Goal: Task Accomplishment & Management: Manage account settings

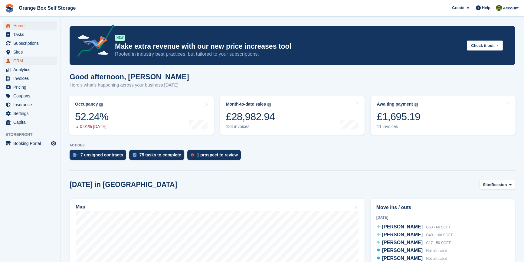
click at [24, 61] on span "CRM" at bounding box center [31, 61] width 36 height 8
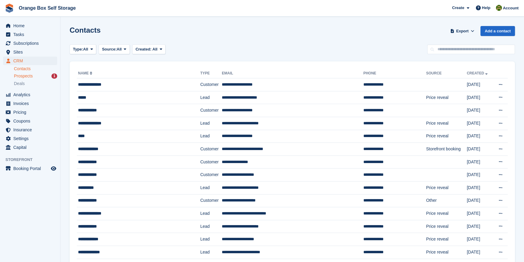
click at [34, 77] on div "Prospects 1" at bounding box center [35, 76] width 43 height 6
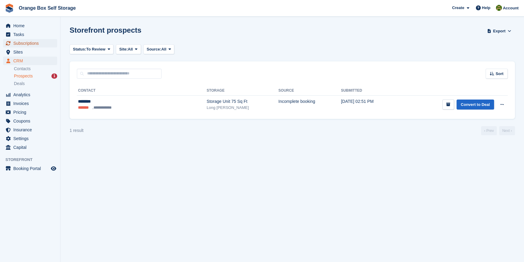
click at [31, 45] on span "Subscriptions" at bounding box center [31, 43] width 36 height 8
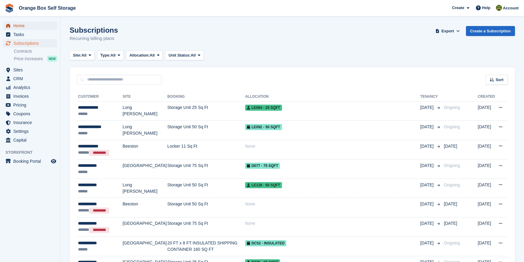
click at [33, 26] on span "Home" at bounding box center [31, 25] width 36 height 8
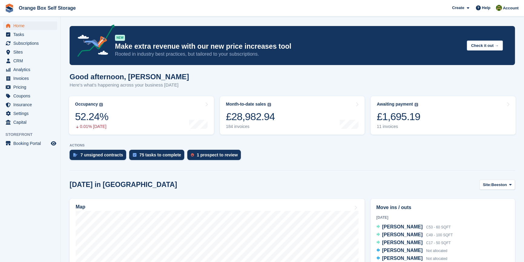
click at [36, 223] on aside "Home Tasks Subscriptions Subscriptions Subscriptions Contracts Price increases …" at bounding box center [30, 133] width 60 height 232
click at [103, 154] on div "7 unsigned contracts" at bounding box center [102, 155] width 43 height 5
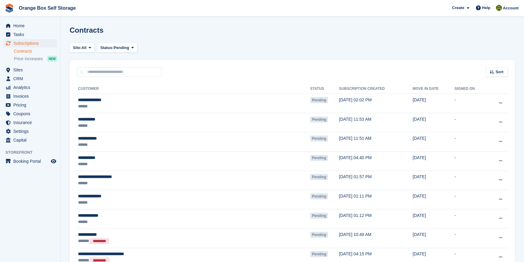
click at [21, 234] on aside "Home Tasks Subscriptions Subscriptions Subscriptions Contracts Price increases …" at bounding box center [30, 133] width 60 height 232
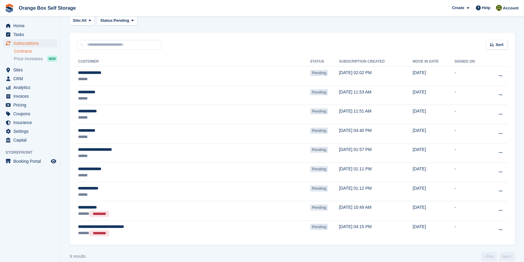
click at [59, 217] on aside "Home Tasks Subscriptions Subscriptions Subscriptions Contracts Price increases …" at bounding box center [30, 133] width 60 height 232
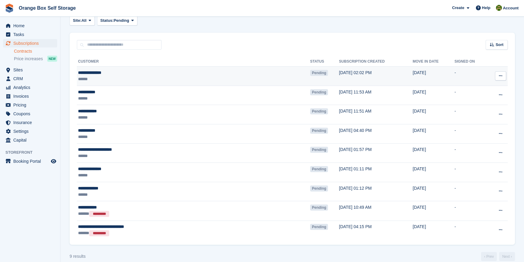
click at [113, 73] on div "**********" at bounding box center [150, 73] width 144 height 6
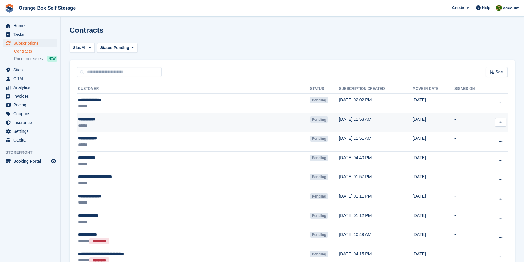
scroll to position [27, 0]
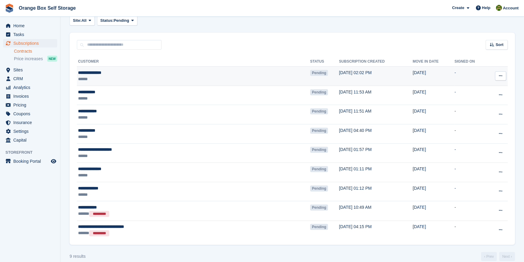
click at [499, 77] on icon at bounding box center [500, 76] width 3 height 4
click at [466, 88] on p "View contact" at bounding box center [477, 88] width 53 height 8
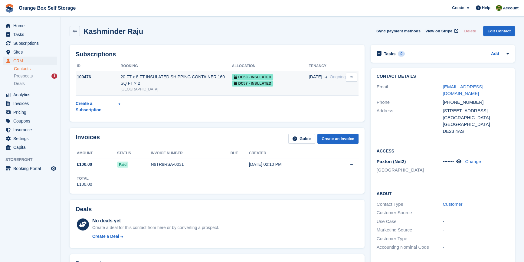
click at [161, 78] on div "20 FT x 8 FT INSULATED SHIPPING CONTAINER 160 SQ FT × 2" at bounding box center [175, 80] width 111 height 13
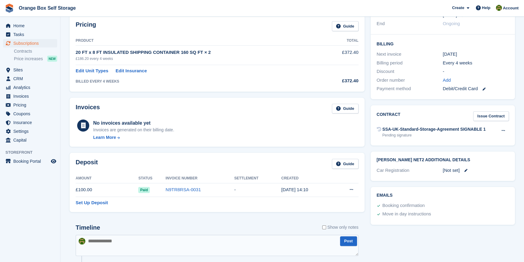
scroll to position [104, 0]
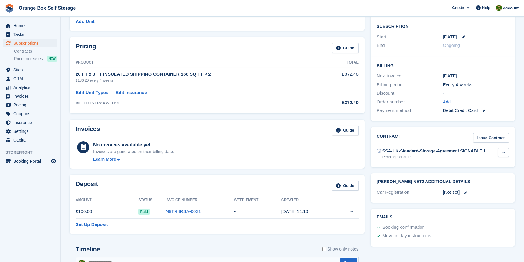
click at [504, 152] on icon at bounding box center [503, 152] width 3 height 4
click at [499, 139] on link "Issue Contract" at bounding box center [491, 138] width 36 height 10
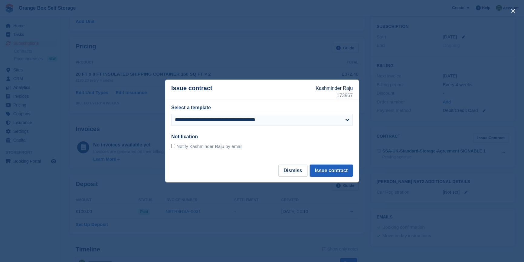
click at [340, 170] on button "Issue contract" at bounding box center [331, 171] width 43 height 12
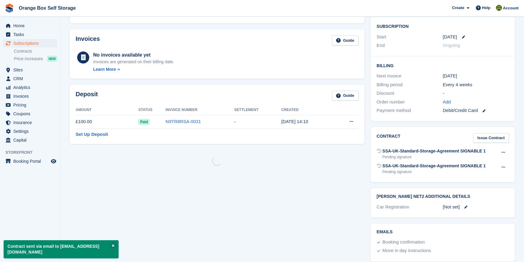
scroll to position [0, 0]
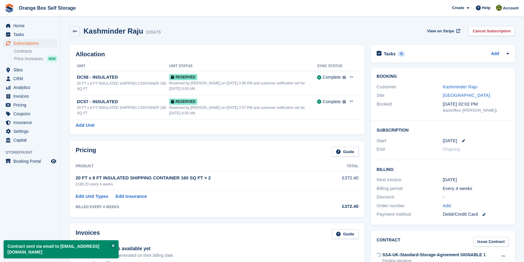
click at [278, 141] on div "Pricing Guide Product Total 20 FT x 8 FT INSULATED SHIPPING CONTAINER 160 SQ FT…" at bounding box center [217, 179] width 295 height 76
click at [31, 46] on span "Subscriptions" at bounding box center [31, 43] width 36 height 8
